Goal: Task Accomplishment & Management: Manage account settings

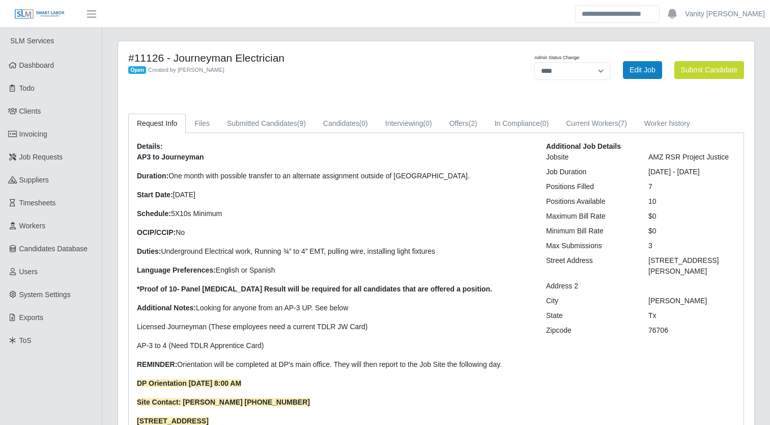
select select "****"
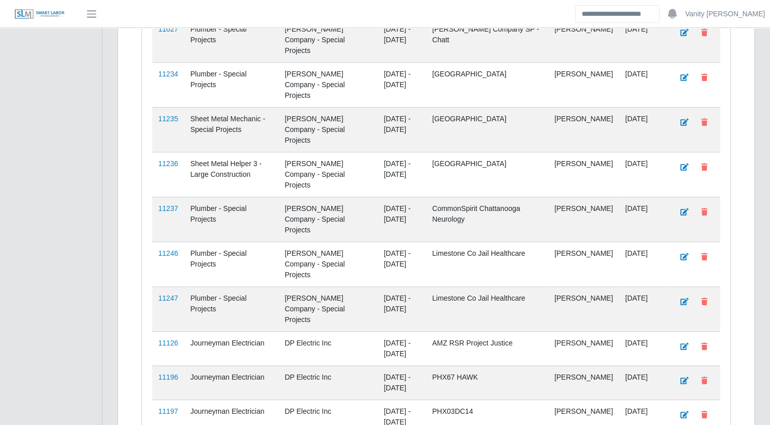
scroll to position [633, 0]
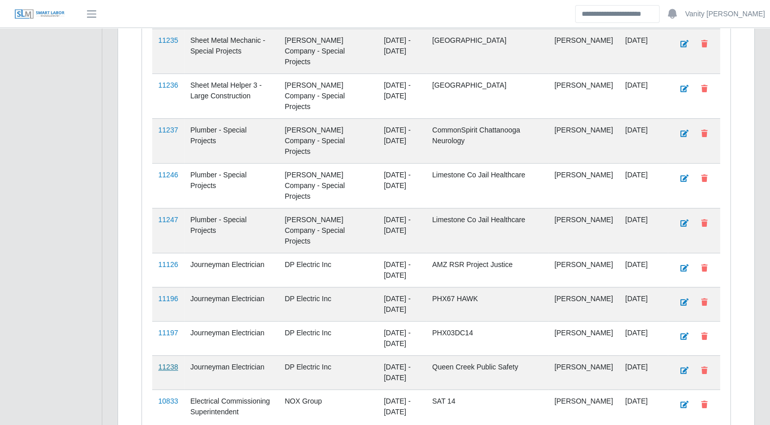
click at [161, 363] on link "11238" at bounding box center [168, 367] width 20 height 8
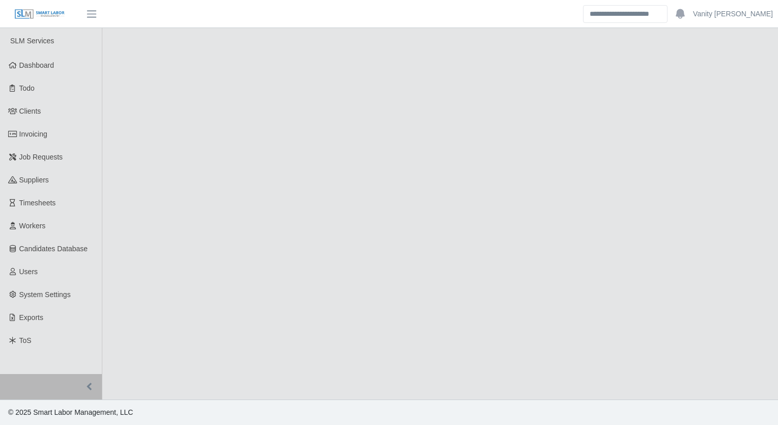
select select "****"
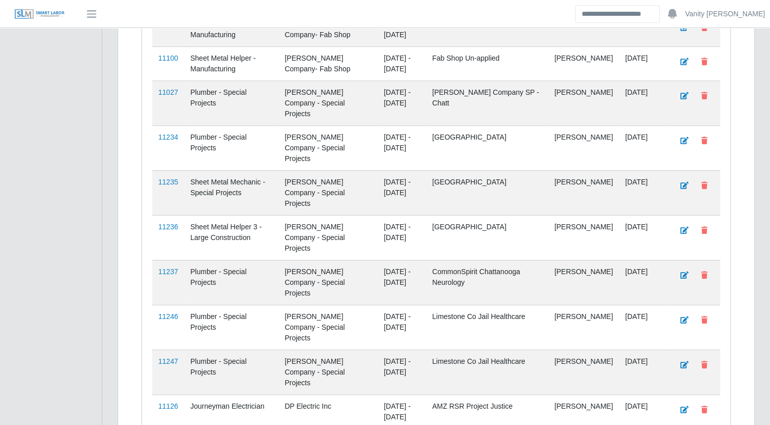
scroll to position [509, 0]
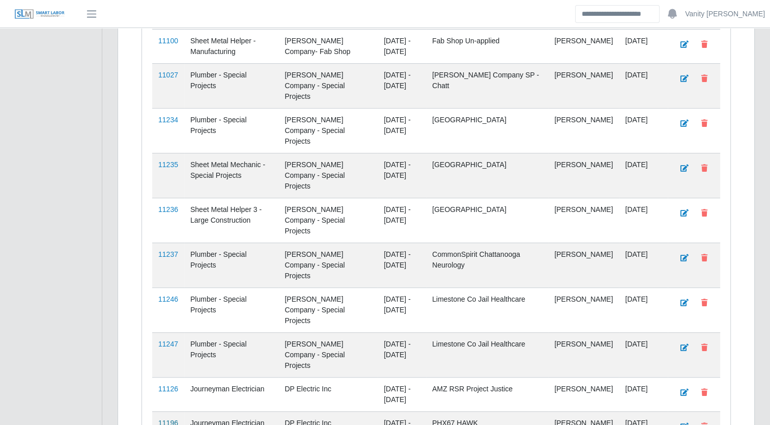
click at [165, 419] on link "11196" at bounding box center [168, 423] width 20 height 8
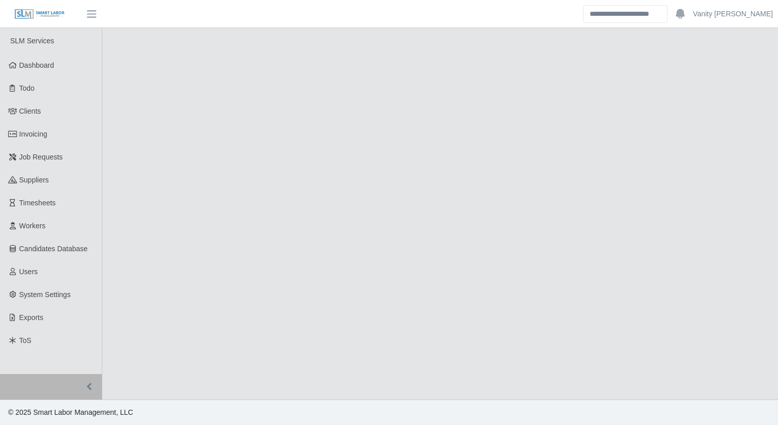
select select "****"
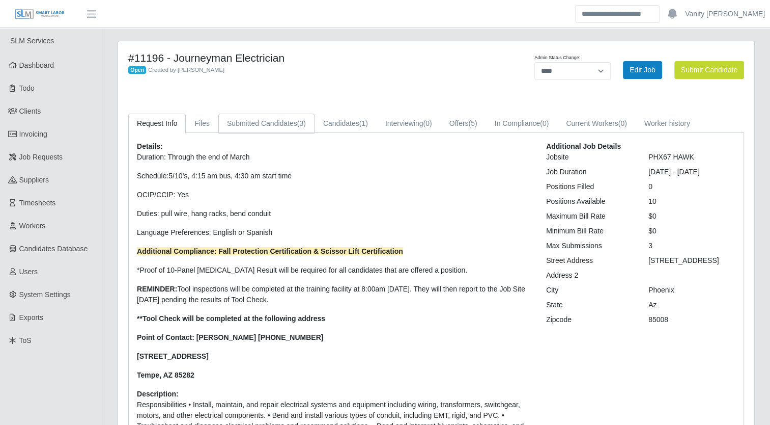
click at [275, 127] on link "Submitted Candidates (3)" at bounding box center [266, 124] width 96 height 20
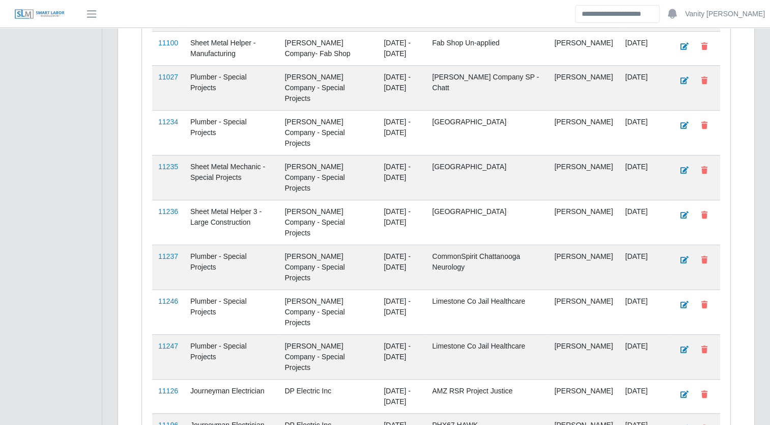
scroll to position [560, 0]
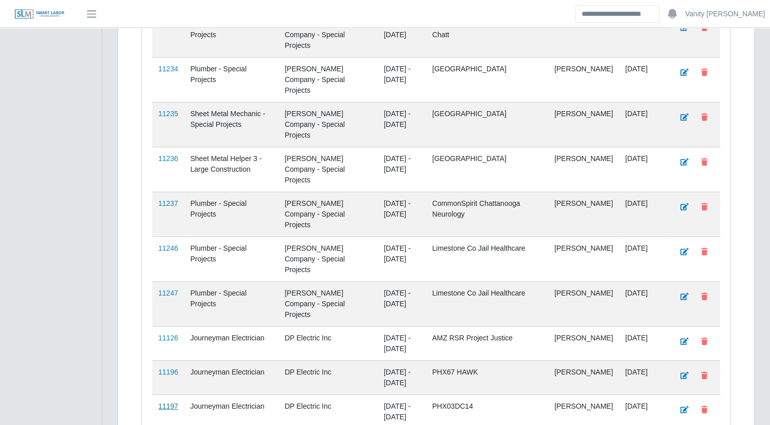
click at [167, 402] on link "11197" at bounding box center [168, 406] width 20 height 8
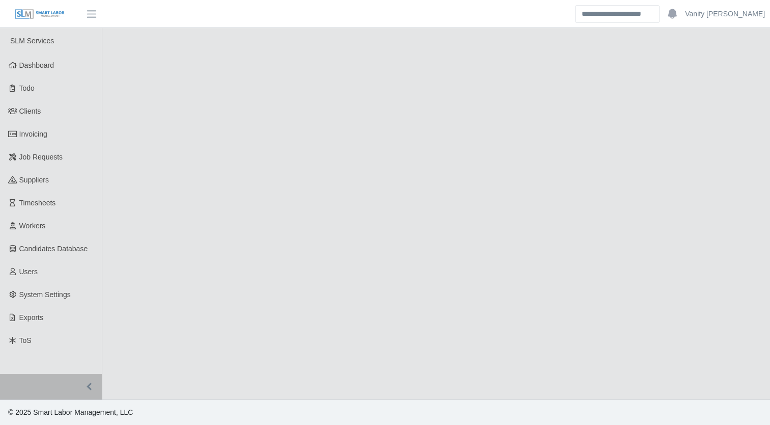
select select "****"
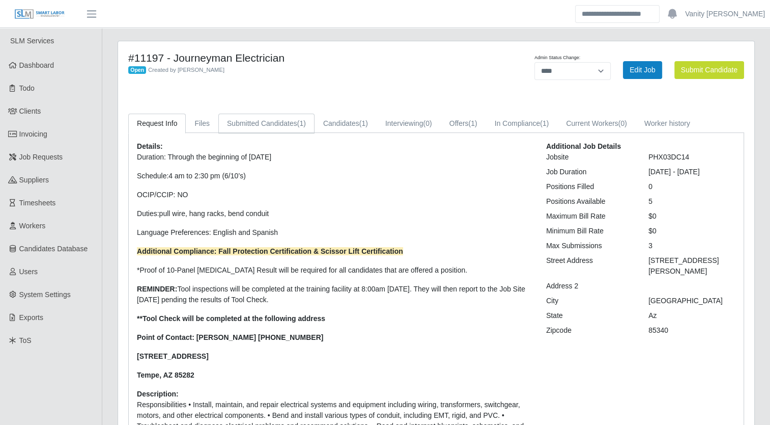
click at [281, 129] on link "Submitted Candidates (1)" at bounding box center [266, 124] width 96 height 20
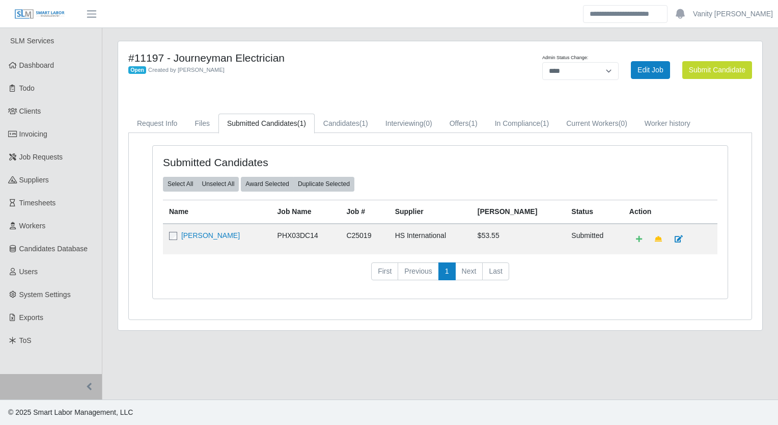
click at [206, 241] on td "Richard L Rich" at bounding box center [217, 239] width 108 height 31
click at [207, 235] on link "Richard L Rich" at bounding box center [210, 235] width 59 height 8
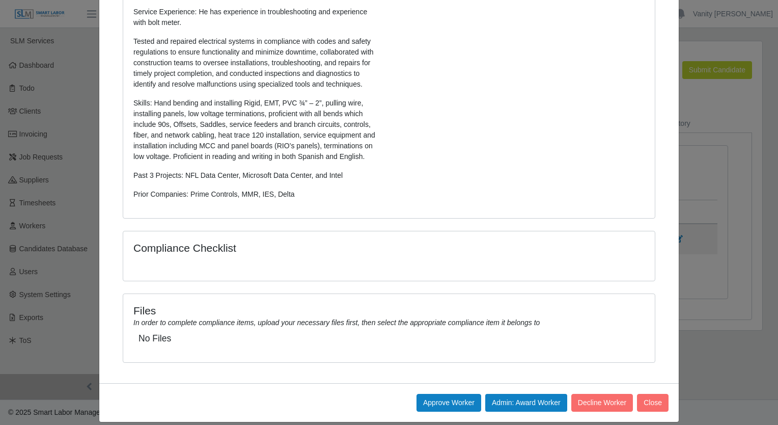
scroll to position [270, 0]
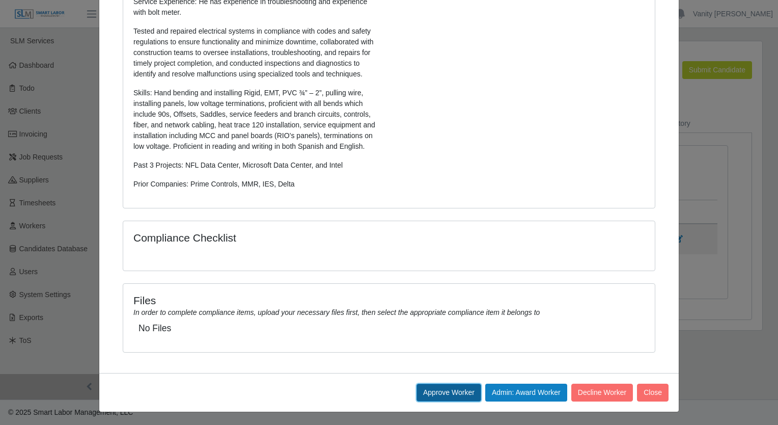
click at [456, 390] on button "Approve Worker" at bounding box center [449, 392] width 65 height 18
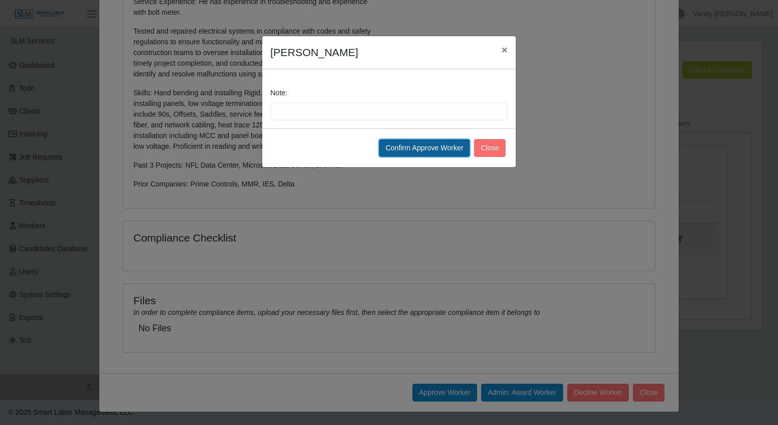
click at [434, 153] on button "Confirm Approve Worker" at bounding box center [424, 148] width 91 height 18
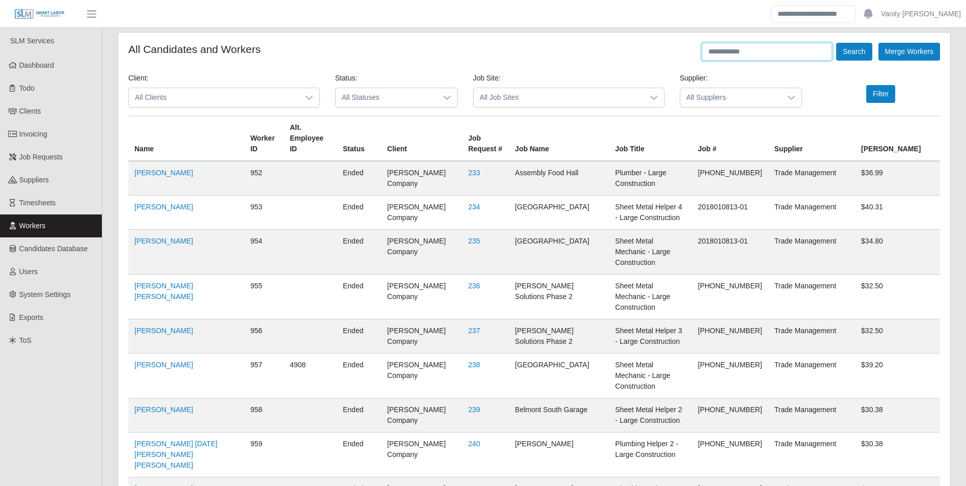
click at [770, 56] on input "text" at bounding box center [767, 52] width 130 height 18
click at [770, 43] on button "Search" at bounding box center [854, 52] width 36 height 18
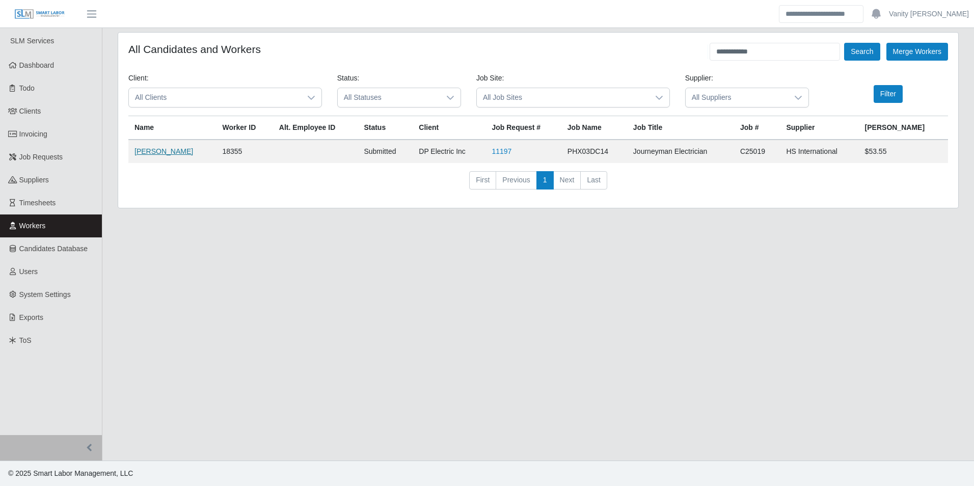
click at [150, 147] on link "[PERSON_NAME]" at bounding box center [163, 151] width 59 height 8
drag, startPoint x: 794, startPoint y: 50, endPoint x: 660, endPoint y: 54, distance: 133.5
click at [660, 54] on div "**********" at bounding box center [537, 52] width 819 height 18
type input "**********"
click at [770, 54] on button "Search" at bounding box center [862, 52] width 36 height 18
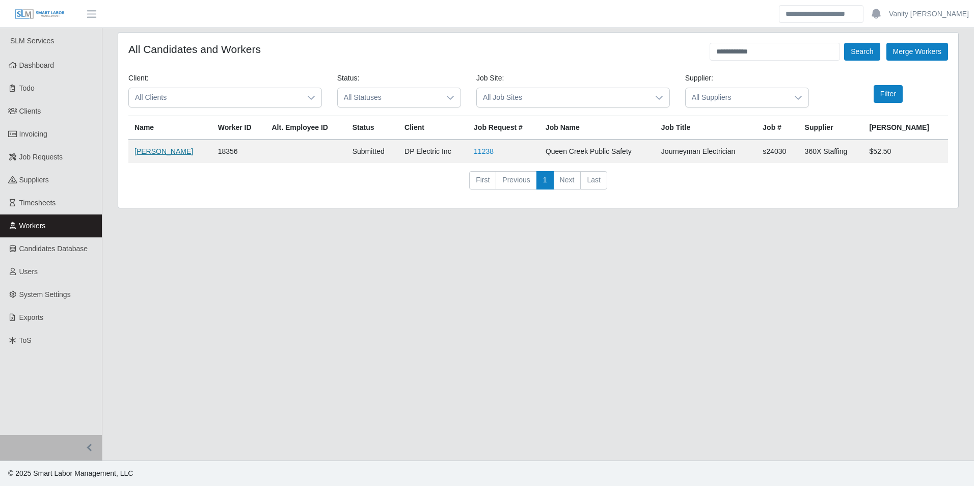
click at [150, 150] on link "Cody Burnham" at bounding box center [163, 151] width 59 height 8
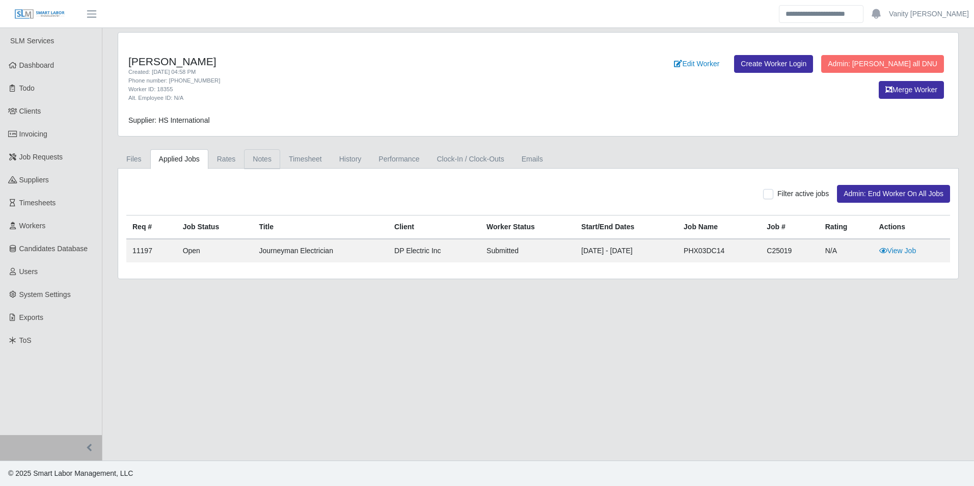
click at [271, 160] on link "Notes" at bounding box center [262, 159] width 36 height 20
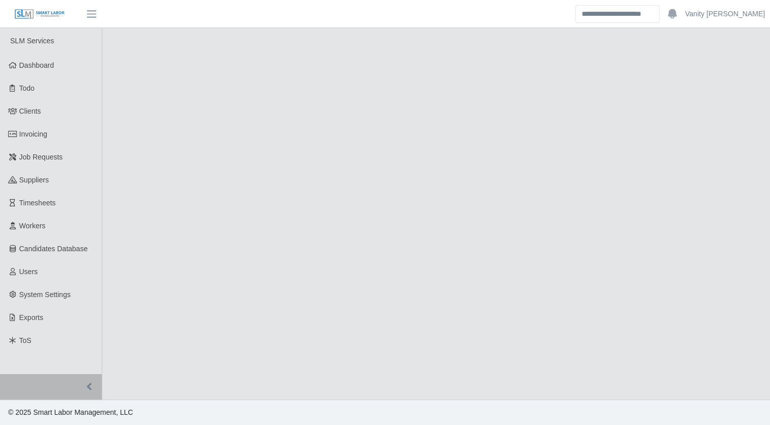
select select "****"
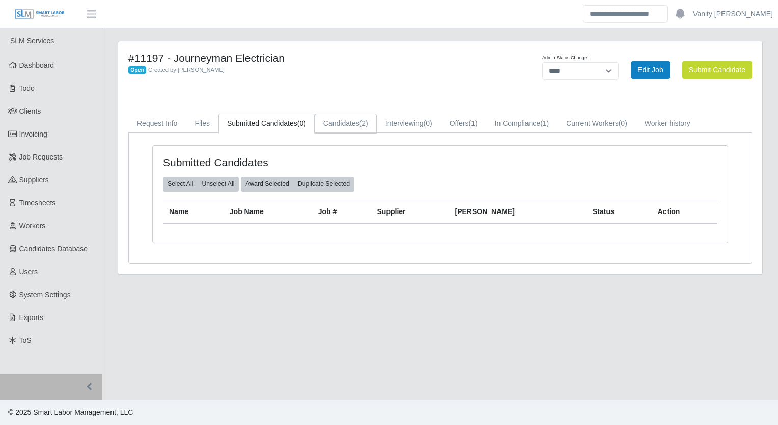
click at [344, 119] on link "Candidates (2)" at bounding box center [346, 124] width 62 height 20
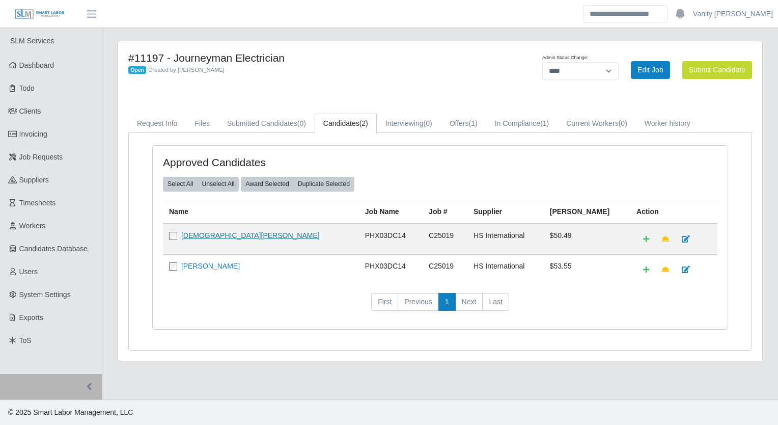
click at [216, 234] on link "Christian Castellanos" at bounding box center [250, 235] width 138 height 8
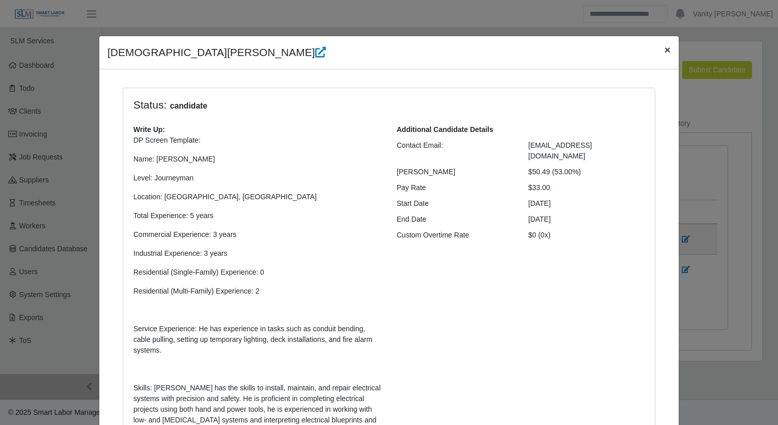
click at [664, 51] on span "×" at bounding box center [667, 50] width 6 height 12
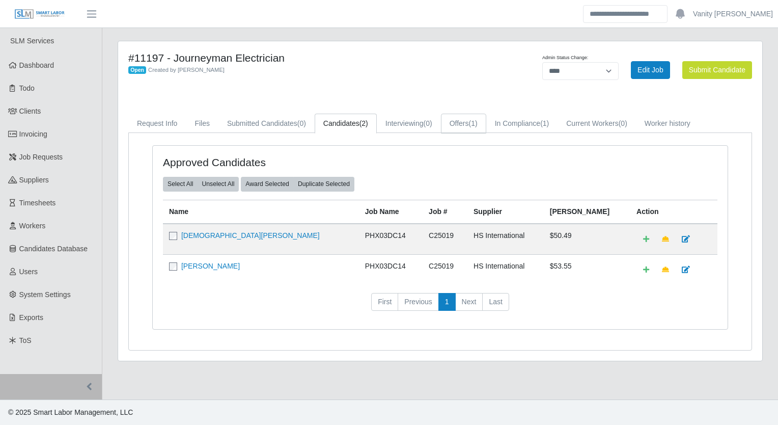
click at [448, 128] on link "Offers (1)" at bounding box center [463, 124] width 45 height 20
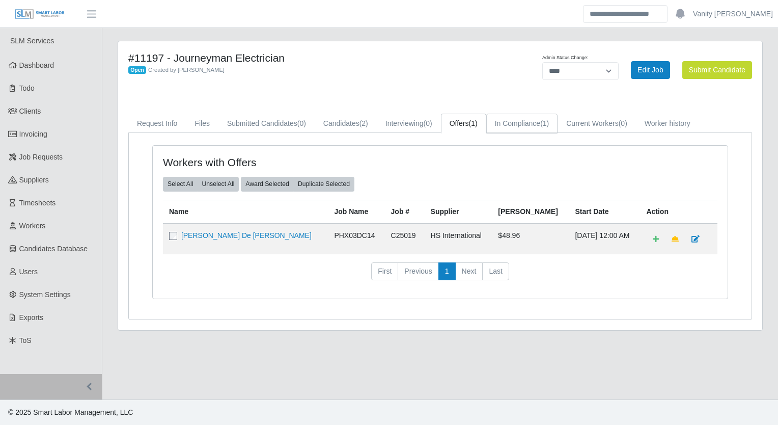
click at [516, 128] on link "In Compliance (1)" at bounding box center [522, 124] width 72 height 20
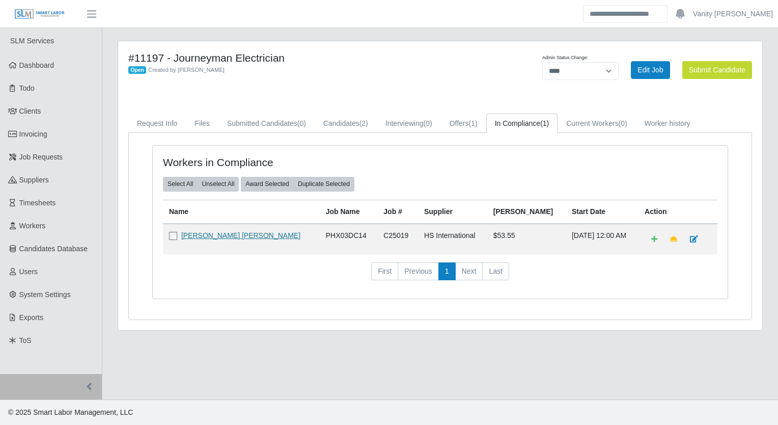
click at [196, 236] on link "Jesus Francisco Lopez Osuna" at bounding box center [240, 235] width 119 height 8
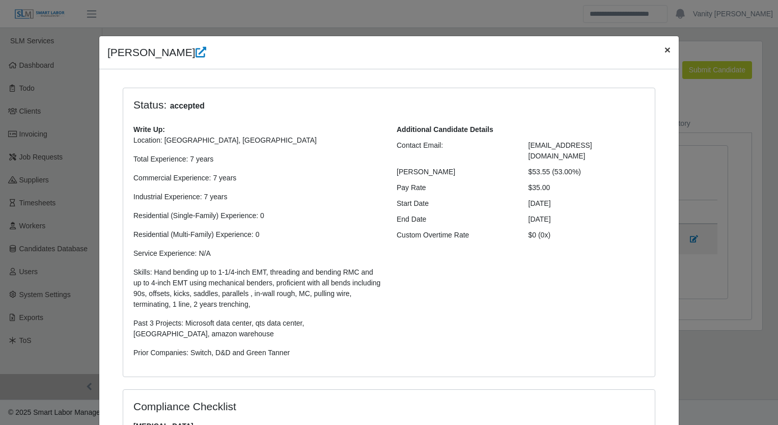
click at [666, 51] on span "×" at bounding box center [667, 50] width 6 height 12
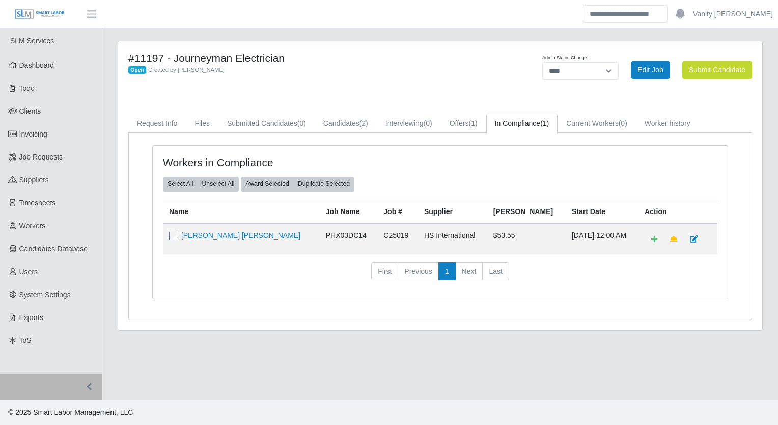
click at [403, 70] on div "Open Created by Jerrin Jaramillo" at bounding box center [306, 69] width 357 height 11
click at [283, 366] on main "#11197 - Journeyman Electrician Open Created by Jerrin Jaramillo Admin Status C…" at bounding box center [440, 213] width 676 height 371
click at [31, 154] on span "Job Requests" at bounding box center [41, 157] width 44 height 8
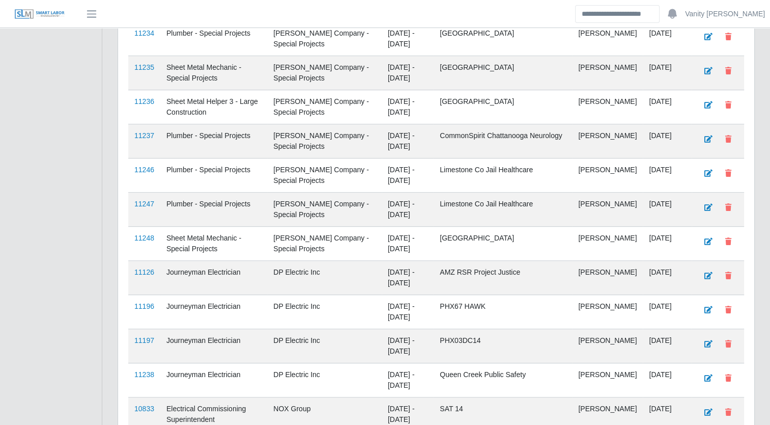
scroll to position [458, 0]
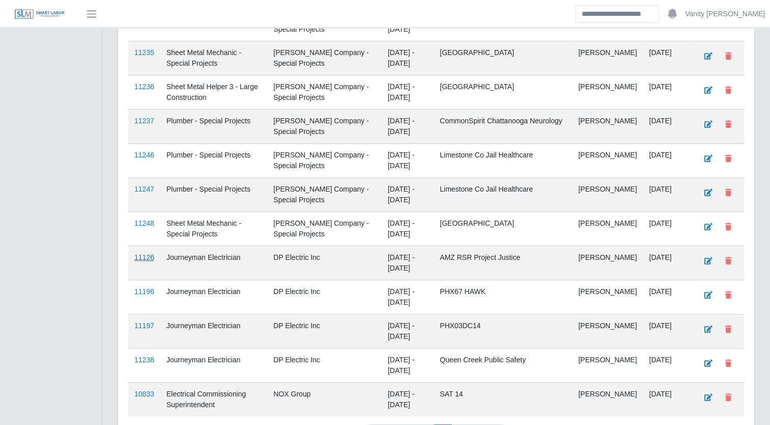
click at [143, 254] on link "11126" at bounding box center [144, 257] width 20 height 8
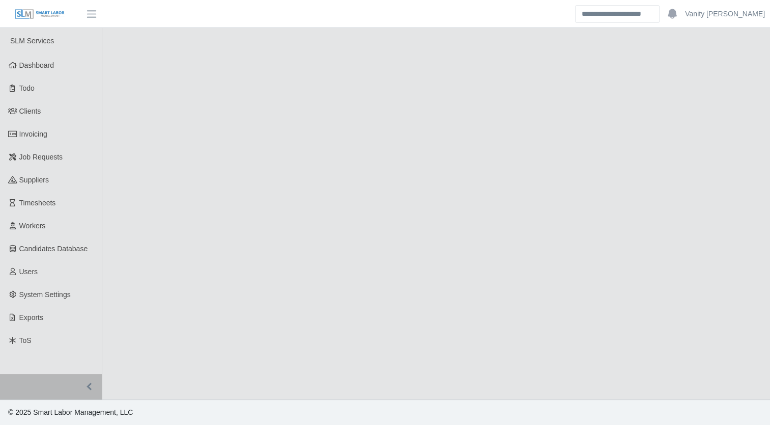
select select "****"
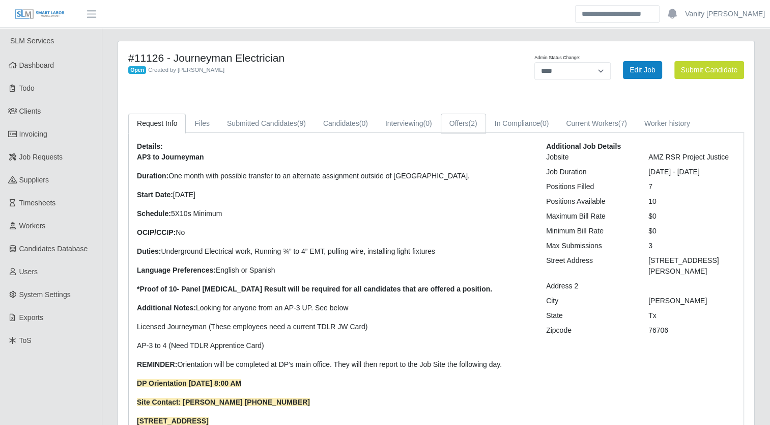
click at [447, 126] on link "Offers (2)" at bounding box center [463, 124] width 45 height 20
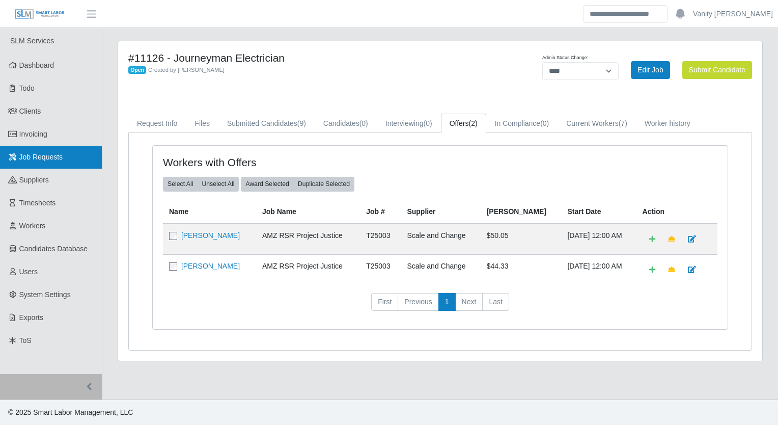
click at [28, 160] on span "Job Requests" at bounding box center [41, 157] width 44 height 8
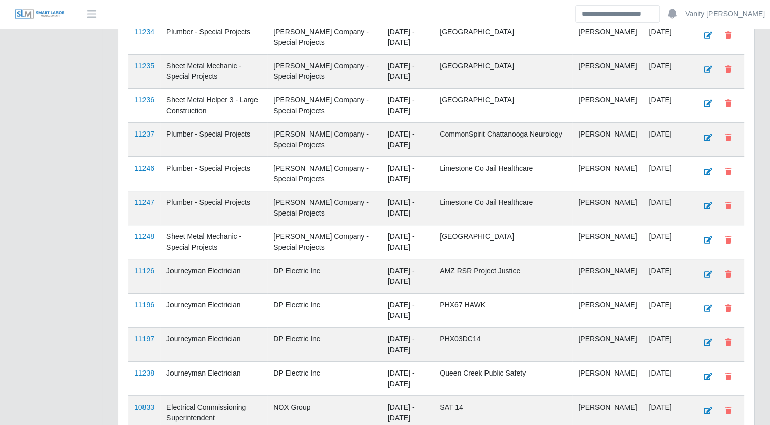
scroll to position [458, 0]
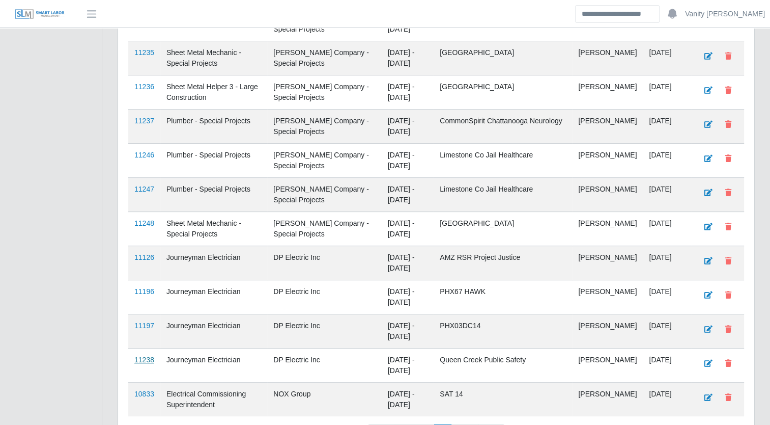
click at [143, 359] on link "11238" at bounding box center [144, 359] width 20 height 8
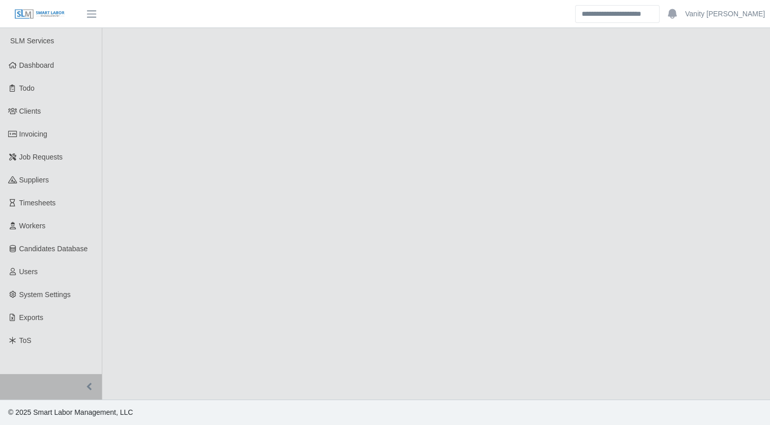
select select "****"
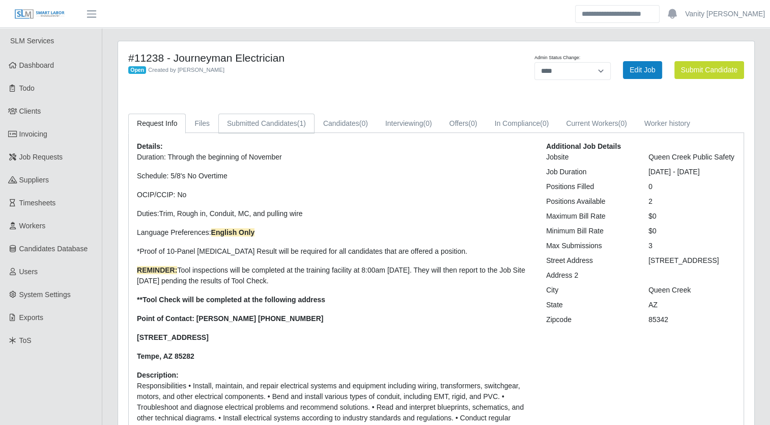
click at [277, 120] on link "Submitted Candidates (1)" at bounding box center [266, 124] width 96 height 20
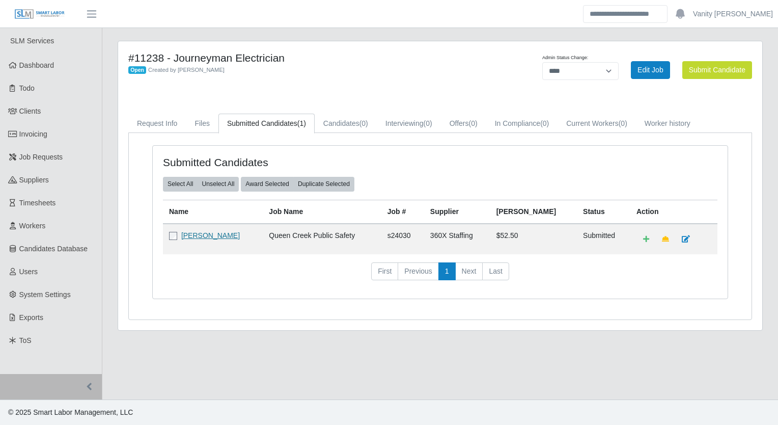
click at [203, 233] on link "Cody Burnham" at bounding box center [210, 235] width 59 height 8
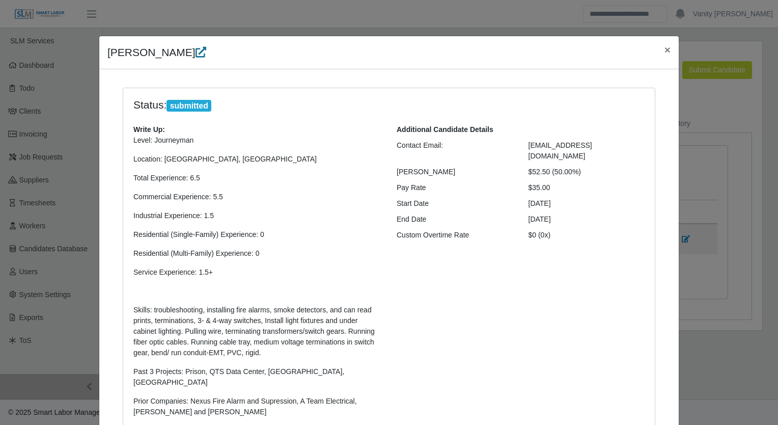
click at [196, 56] on icon at bounding box center [201, 52] width 11 height 11
click at [664, 49] on span "×" at bounding box center [667, 50] width 6 height 12
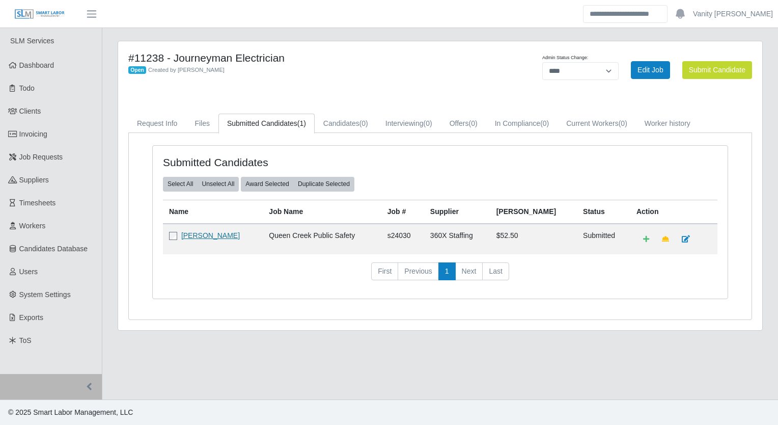
click at [210, 233] on link "Cody Burnham" at bounding box center [210, 235] width 59 height 8
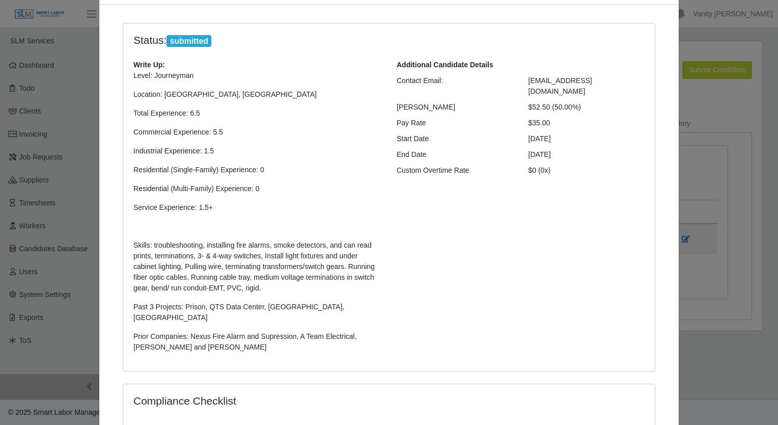
scroll to position [230, 0]
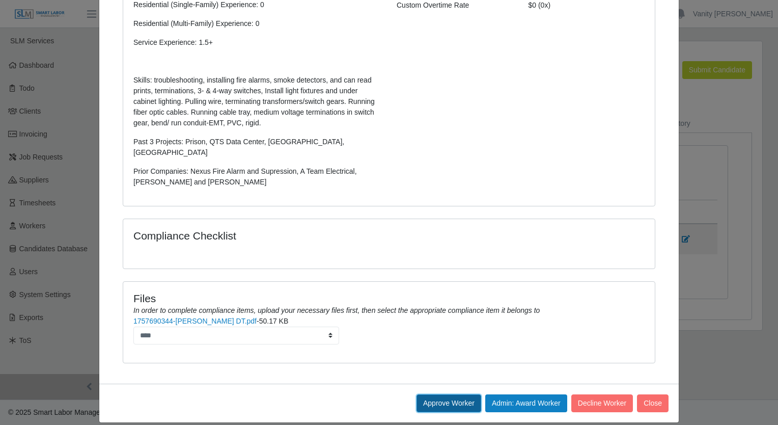
click at [440, 395] on button "Approve Worker" at bounding box center [449, 403] width 65 height 18
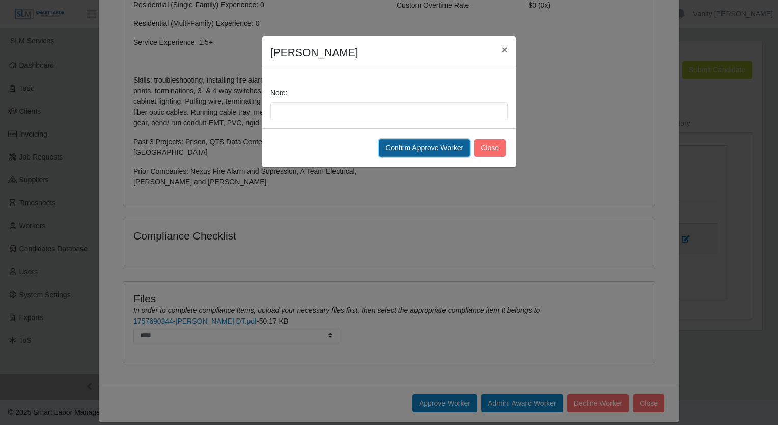
click at [415, 152] on button "Confirm Approve Worker" at bounding box center [424, 148] width 91 height 18
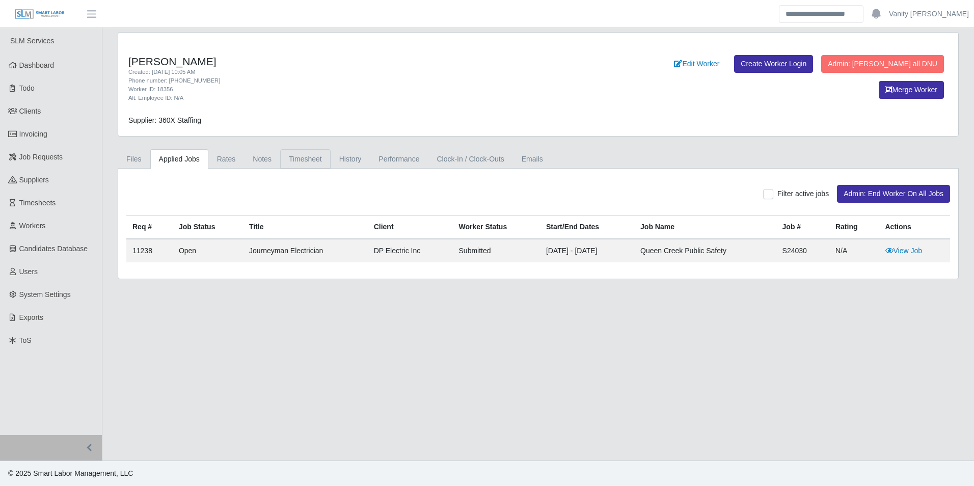
click at [300, 161] on link "Timesheet" at bounding box center [305, 159] width 50 height 20
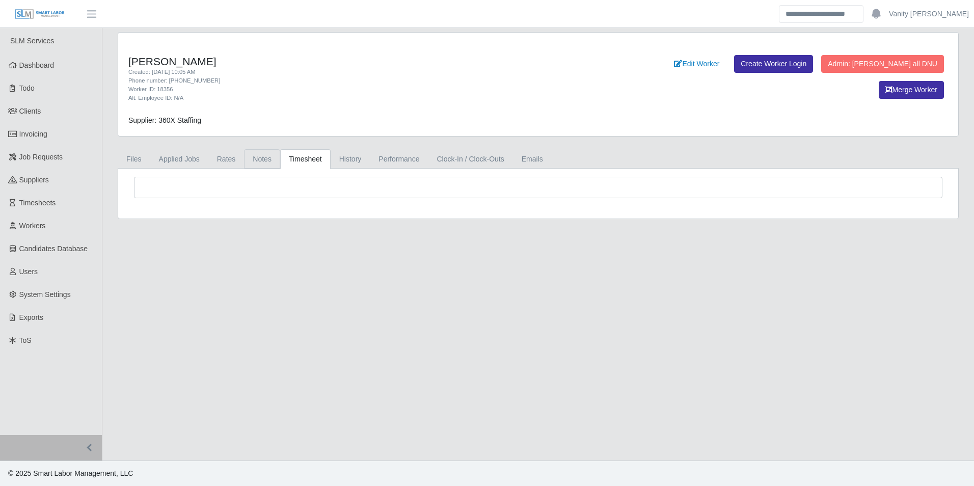
click at [270, 160] on link "Notes" at bounding box center [262, 159] width 36 height 20
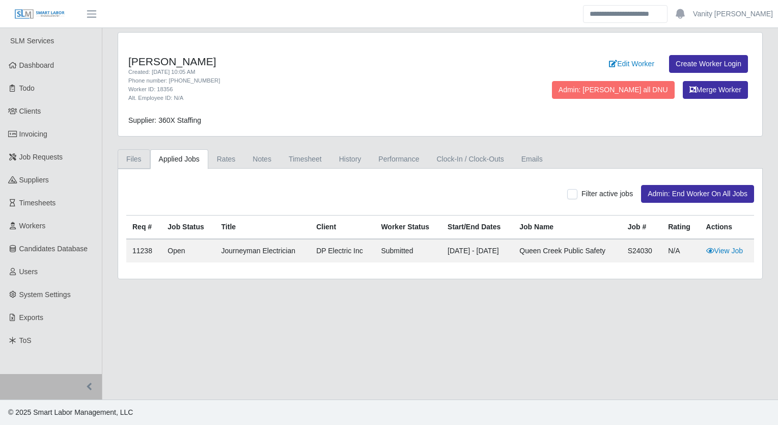
click at [127, 156] on link "Files" at bounding box center [134, 159] width 33 height 20
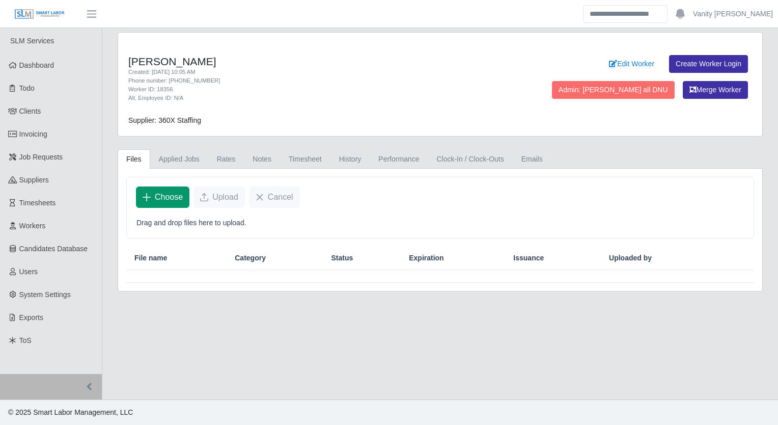
click at [153, 195] on button "Choose" at bounding box center [162, 196] width 53 height 21
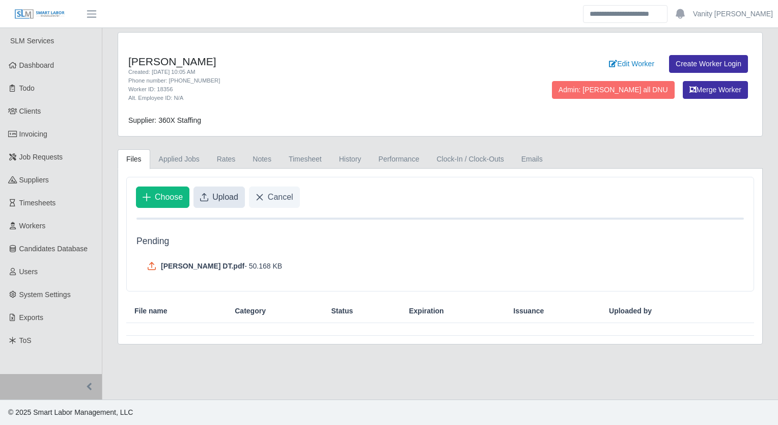
click at [220, 192] on span "Upload" at bounding box center [225, 197] width 26 height 12
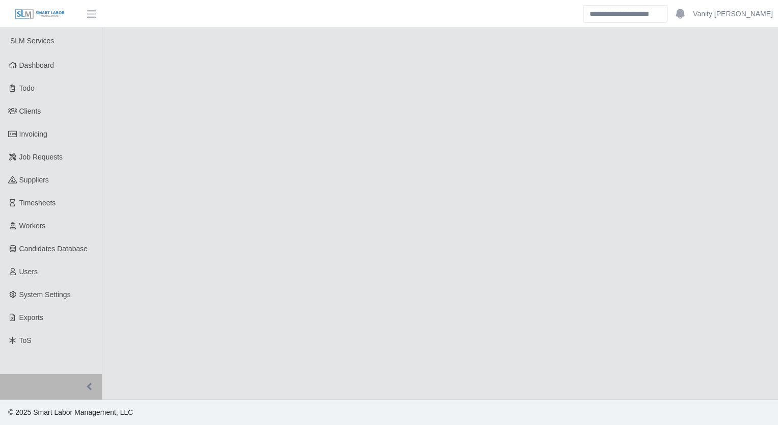
select select "****"
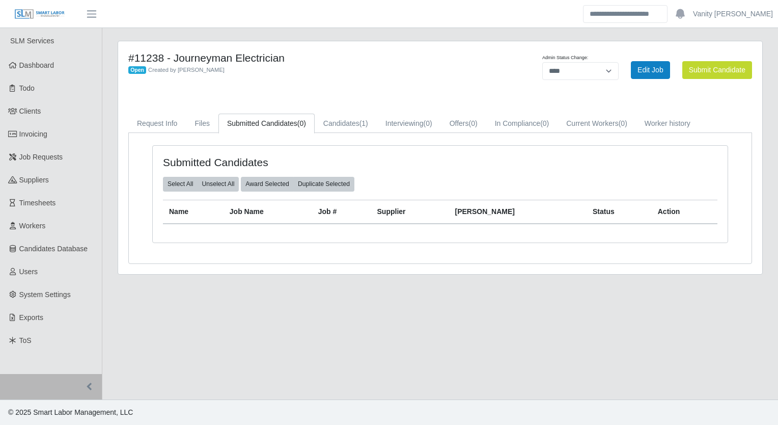
click at [372, 296] on main "#11238 - Journeyman Electrician Open Created by Jerrin Jaramillo Admin Status C…" at bounding box center [440, 213] width 676 height 371
click at [63, 152] on link "Job Requests" at bounding box center [51, 157] width 102 height 23
